Goal: Task Accomplishment & Management: Use online tool/utility

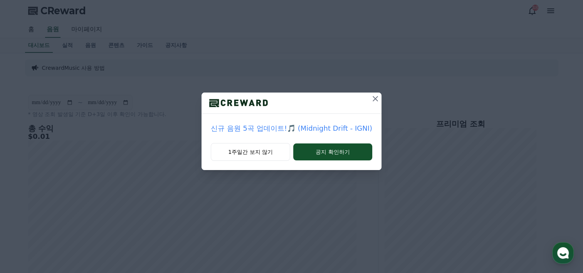
click at [372, 99] on icon at bounding box center [375, 98] width 9 height 9
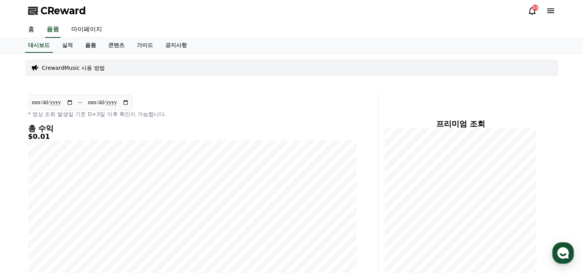
click at [89, 47] on link "음원" at bounding box center [90, 45] width 23 height 15
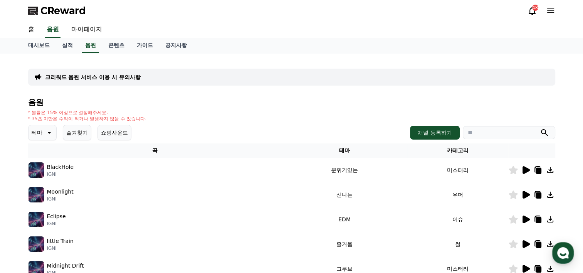
click at [525, 195] on icon at bounding box center [526, 195] width 7 height 8
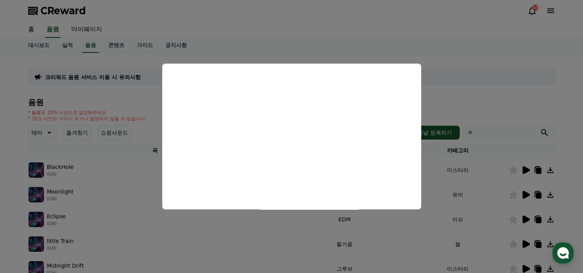
click at [537, 193] on button "close modal" at bounding box center [291, 136] width 583 height 273
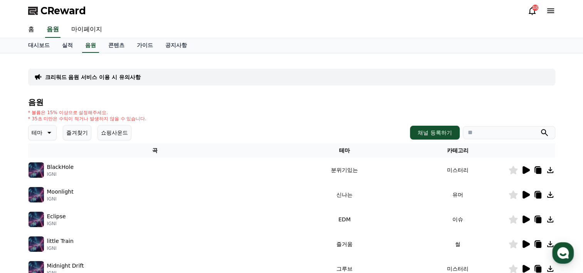
click at [537, 193] on icon at bounding box center [538, 195] width 5 height 6
click at [535, 193] on icon at bounding box center [538, 194] width 6 height 7
